Goal: Find specific page/section: Find specific page/section

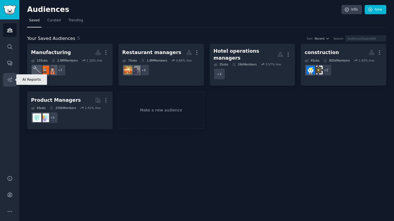
click at [6, 76] on link "AI Reports" at bounding box center [10, 80] width 14 height 14
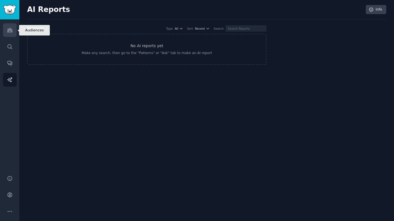
click at [12, 30] on link "Audiences" at bounding box center [10, 30] width 14 height 14
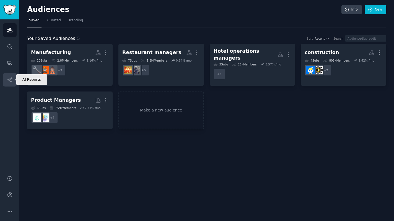
click at [13, 80] on link "AI Reports" at bounding box center [10, 80] width 14 height 14
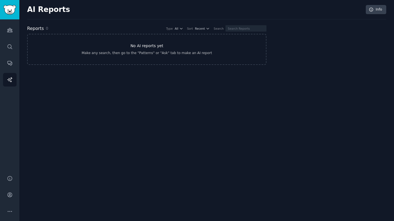
click at [146, 45] on h3 "No AI reports yet" at bounding box center [146, 46] width 33 height 6
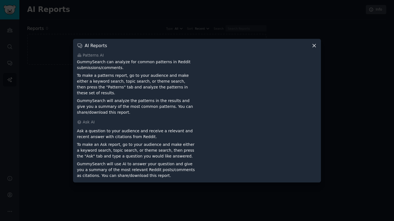
click at [312, 48] on icon at bounding box center [314, 46] width 6 height 6
